Goal: Information Seeking & Learning: Find specific page/section

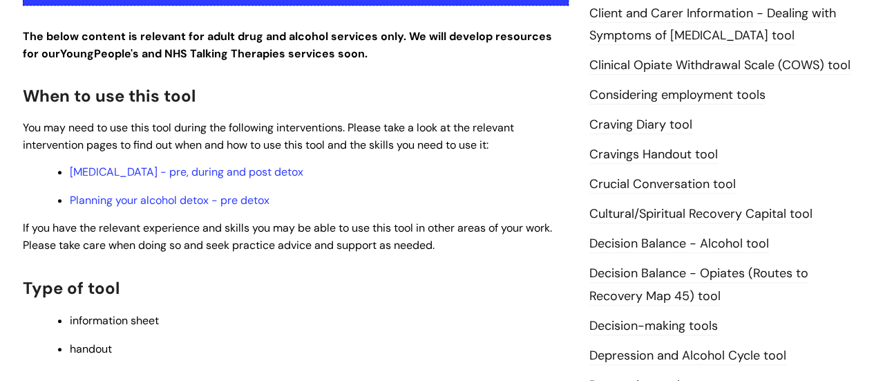
scroll to position [346, 0]
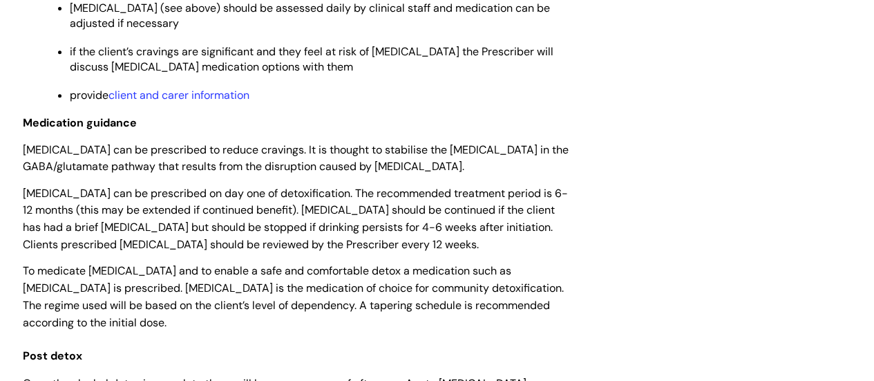
scroll to position [2973, 0]
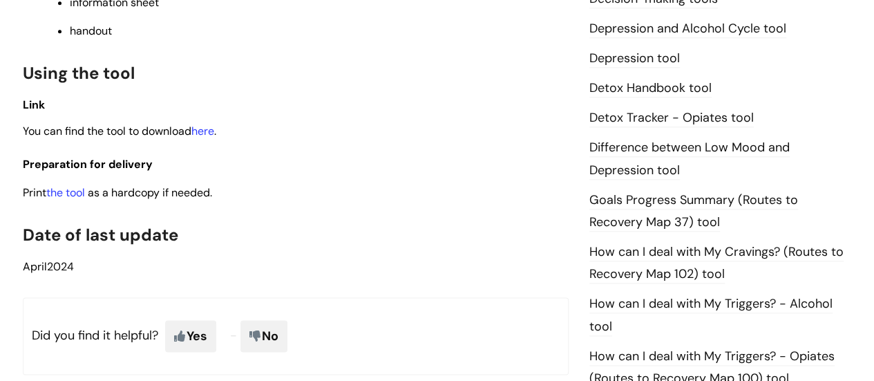
scroll to position [760, 0]
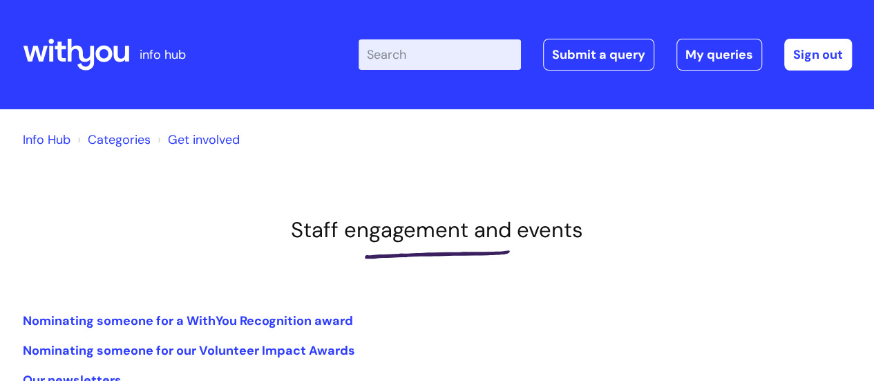
click at [106, 47] on icon at bounding box center [103, 54] width 17 height 17
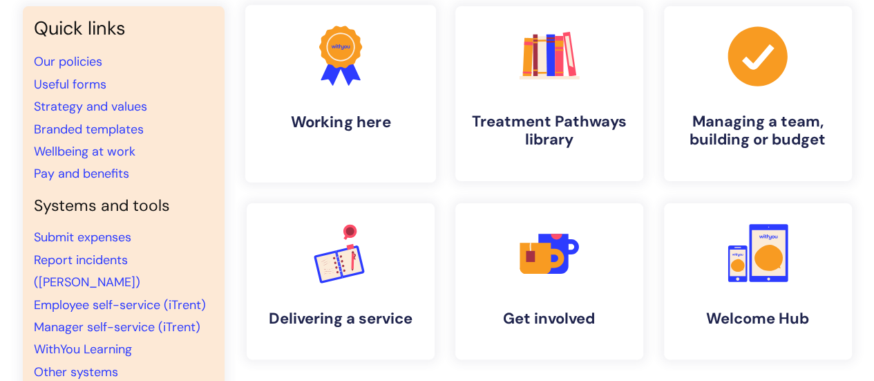
scroll to position [138, 0]
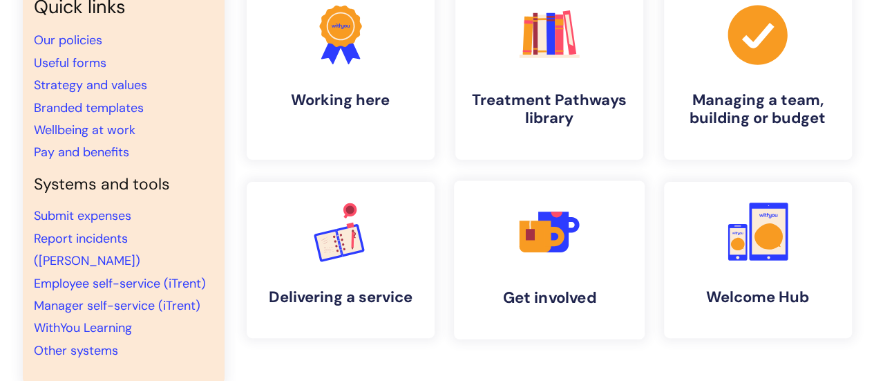
click at [572, 262] on icon ".cls-1{fill:#f89b22;}.cls-1,.cls-2,.cls-3,.cls-4,.cls-5{stroke-width:0px;}.cls-…" at bounding box center [549, 231] width 68 height 68
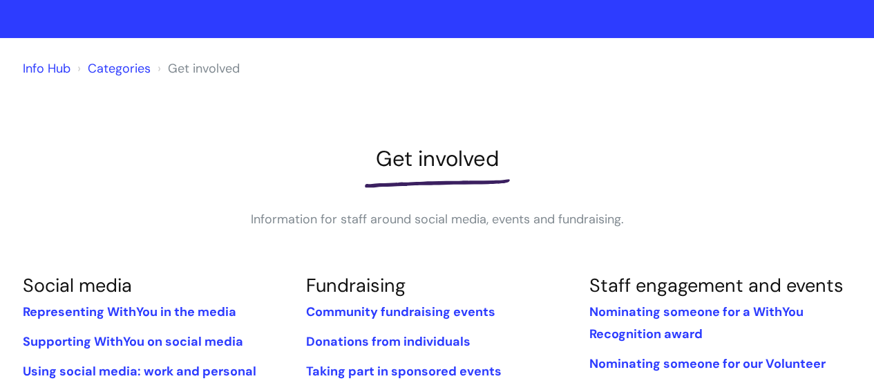
scroll to position [207, 0]
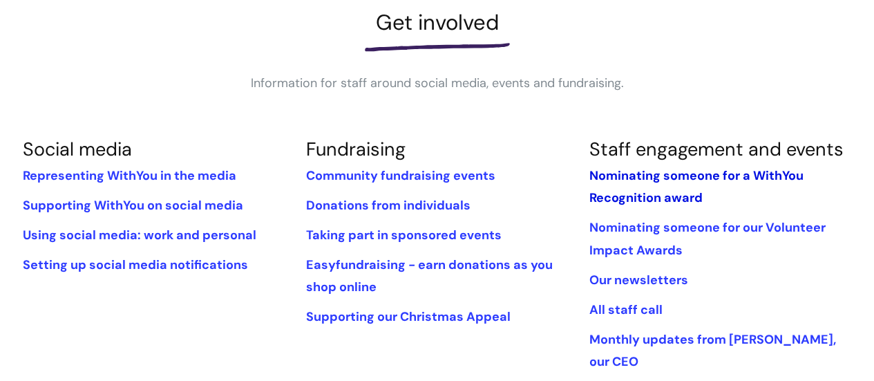
click at [622, 176] on link "Nominating someone for a WithYou Recognition award" at bounding box center [696, 186] width 214 height 39
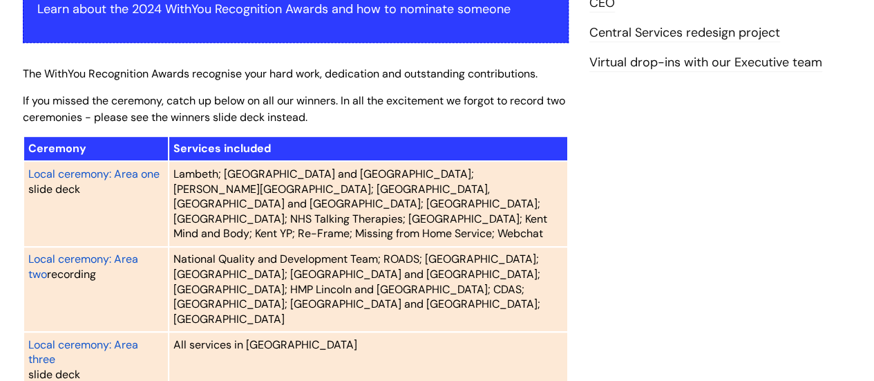
scroll to position [69, 0]
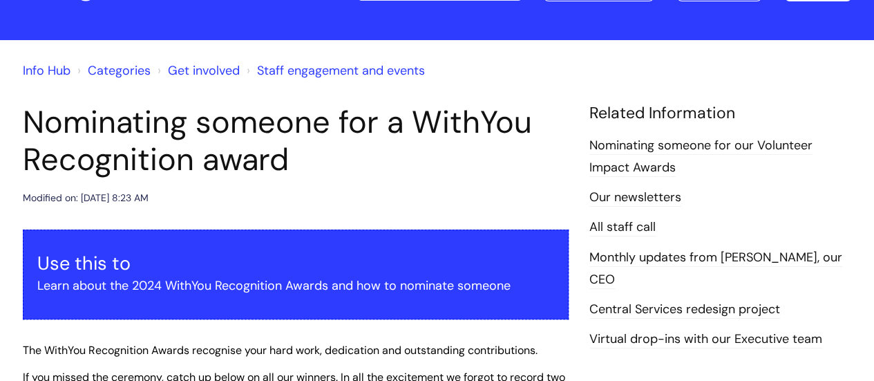
click at [219, 75] on link "Get involved" at bounding box center [204, 70] width 72 height 17
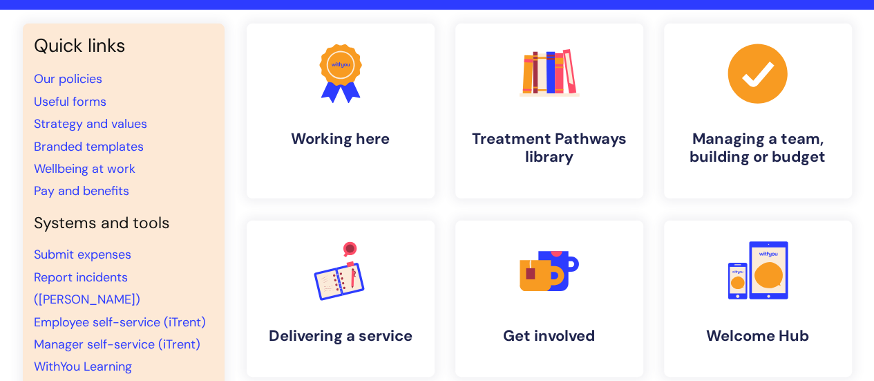
scroll to position [138, 0]
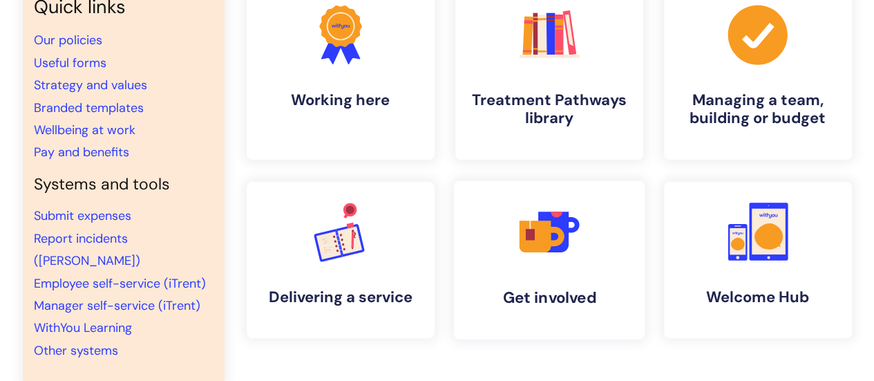
click at [548, 243] on icon at bounding box center [554, 236] width 19 height 19
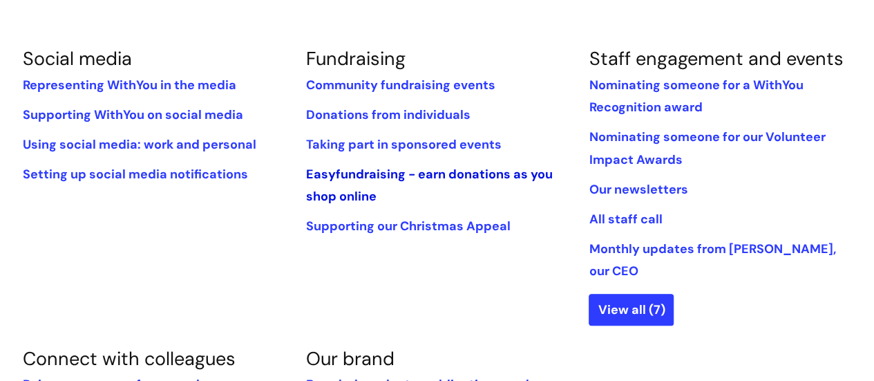
scroll to position [277, 0]
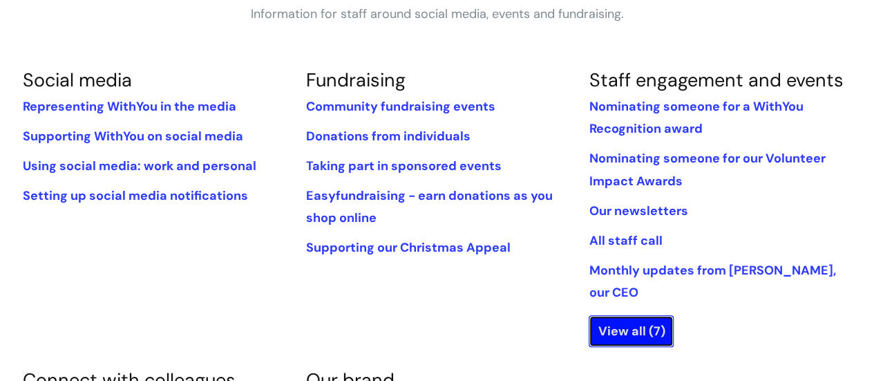
click at [615, 315] on link "View all (7)" at bounding box center [631, 331] width 85 height 32
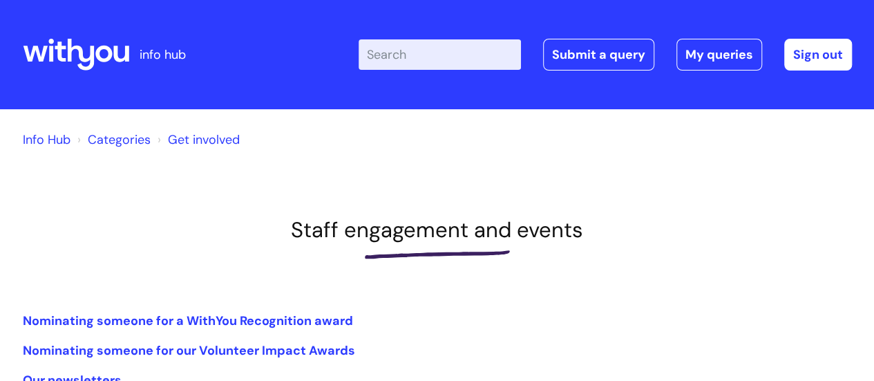
click at [105, 50] on icon at bounding box center [76, 54] width 106 height 33
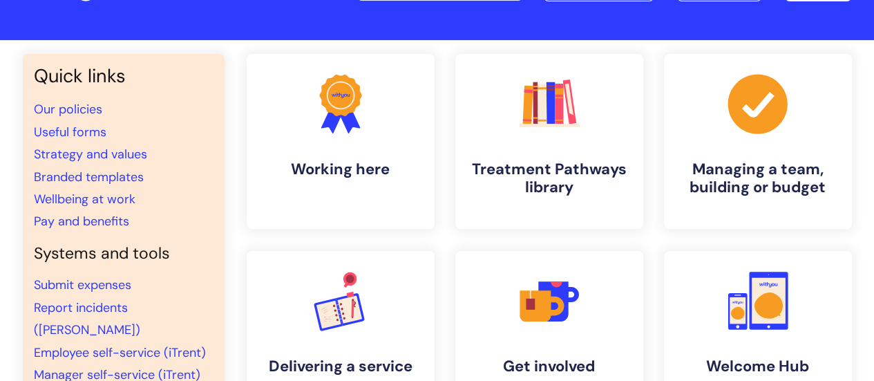
scroll to position [138, 0]
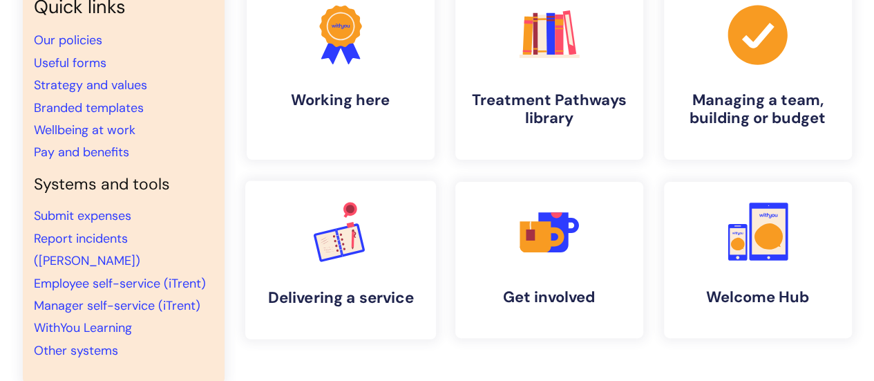
click at [357, 238] on rect at bounding box center [349, 239] width 25 height 28
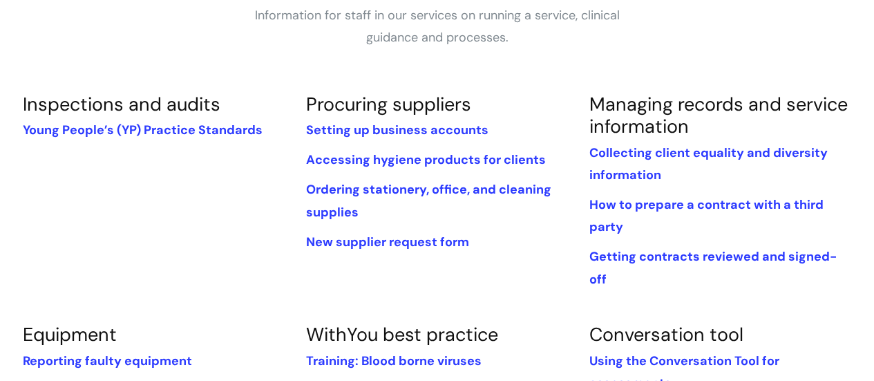
scroll to position [277, 0]
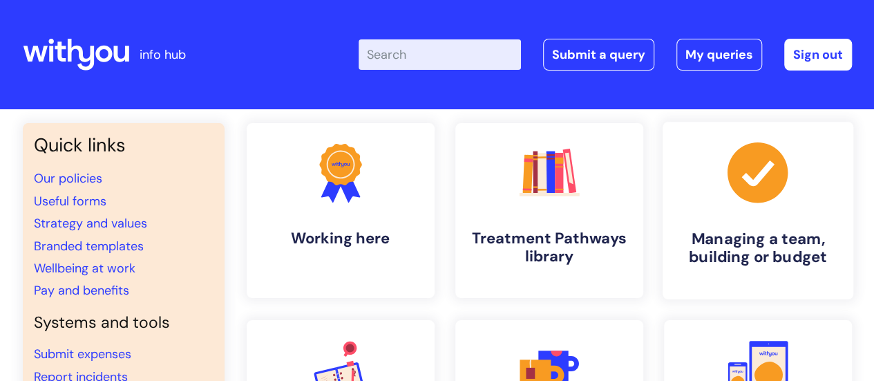
click at [746, 176] on icon ".cls-1{fill:#a53144;stroke-width:0px;}" at bounding box center [758, 172] width 68 height 68
click at [424, 54] on input "Enter your search term here..." at bounding box center [440, 54] width 162 height 30
type input "nominate"
click button "Search" at bounding box center [0, 0] width 0 height 0
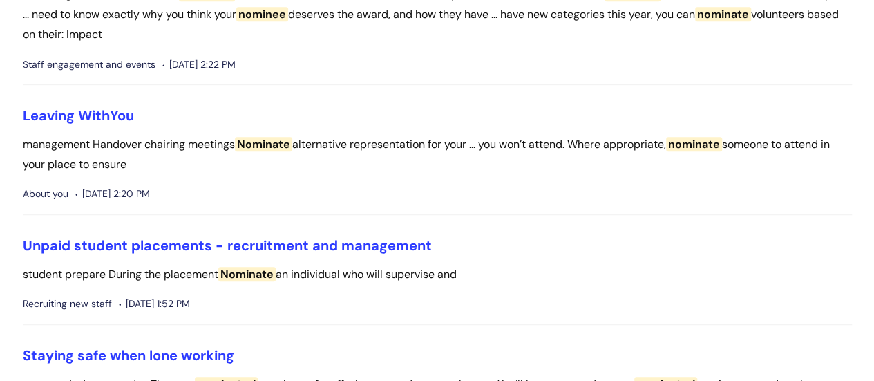
scroll to position [69, 0]
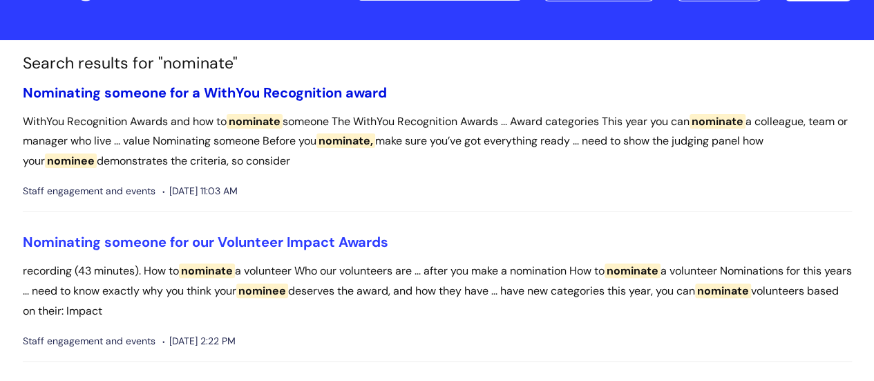
click at [296, 87] on link "Nominating someone for a WithYou Recognition award" at bounding box center [205, 93] width 364 height 18
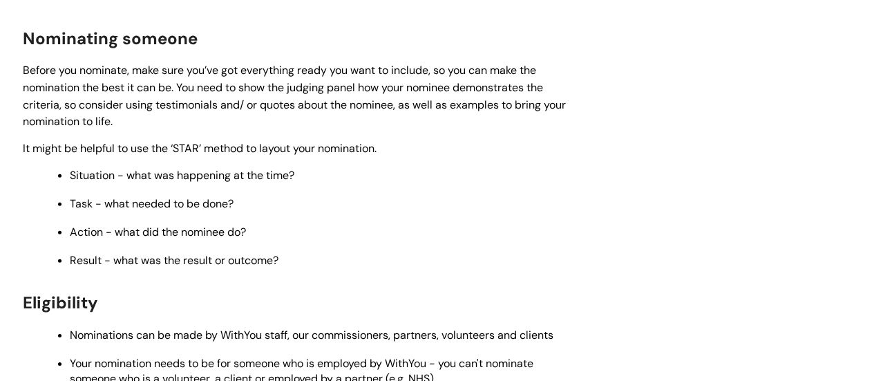
scroll to position [2005, 0]
